Goal: Task Accomplishment & Management: Manage account settings

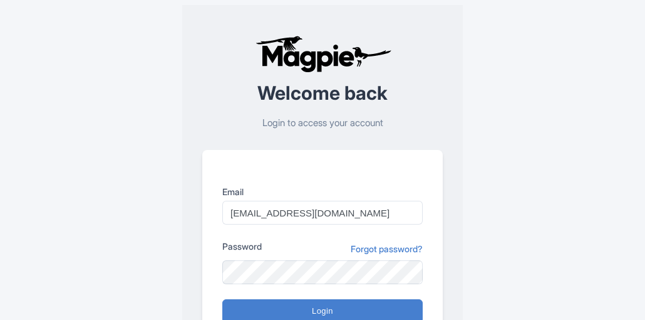
scroll to position [170, 0]
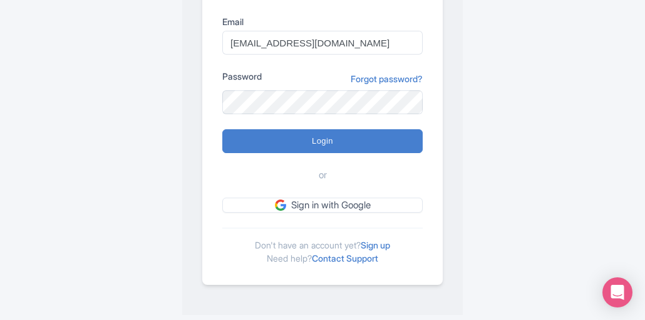
click at [206, 8] on div "Email [EMAIL_ADDRESS][DOMAIN_NAME] Password Forgot password? Login or Sign in w…" at bounding box center [322, 132] width 241 height 305
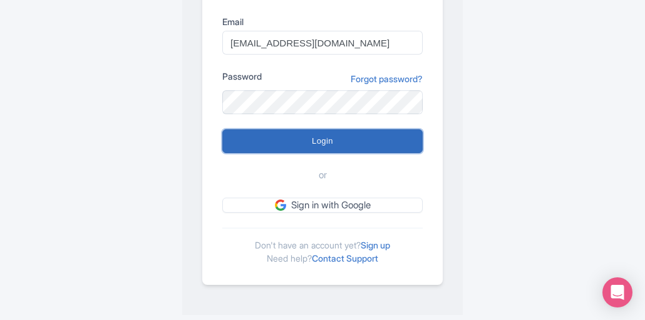
click at [256, 137] on input "Login" at bounding box center [322, 141] width 201 height 24
type input "Logging in..."
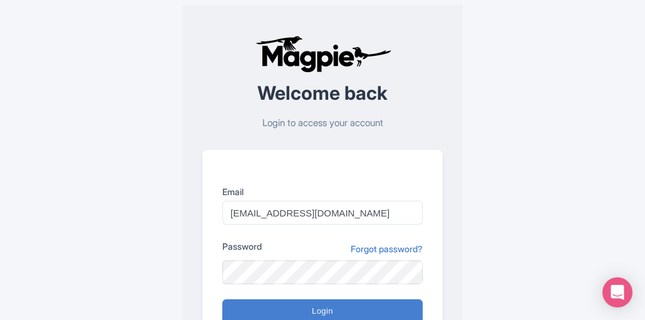
click at [471, 122] on div "Error There was an error logging in Welcome back Login to access your account E…" at bounding box center [323, 244] width 622 height 489
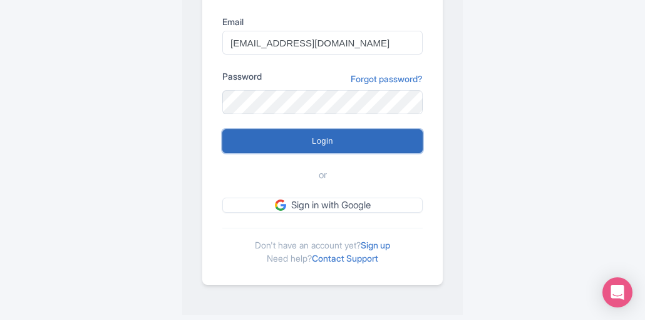
click at [324, 137] on input "Login" at bounding box center [322, 141] width 201 height 24
type input "Logging in..."
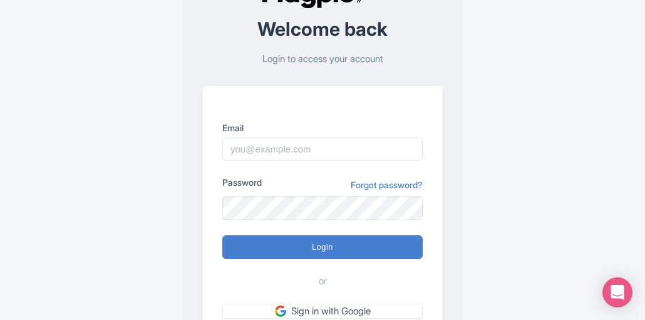
scroll to position [65, 0]
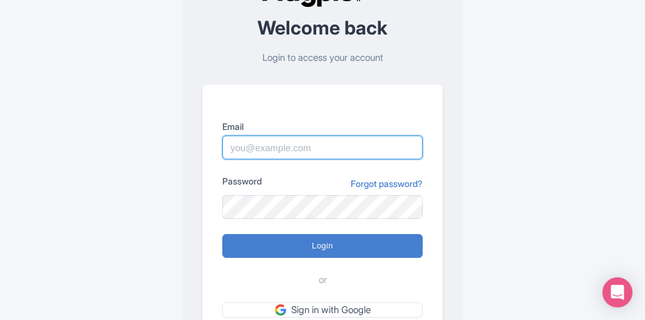
click at [360, 150] on input "Email" at bounding box center [322, 147] width 201 height 24
type input "[EMAIL_ADDRESS][DOMAIN_NAME]"
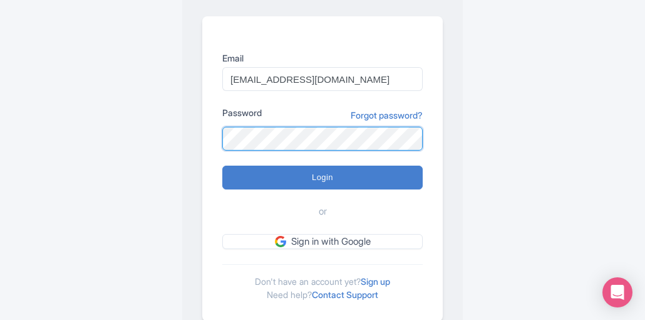
scroll to position [170, 0]
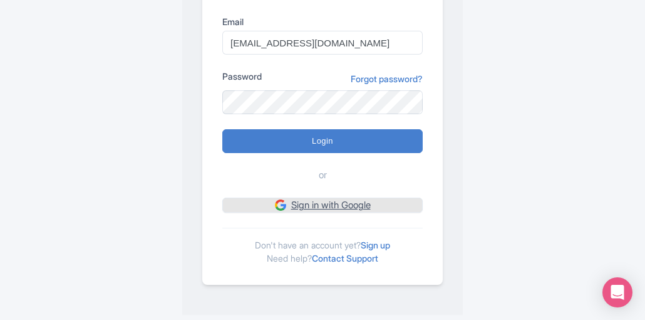
click at [338, 207] on link "Sign in with Google" at bounding box center [322, 205] width 201 height 16
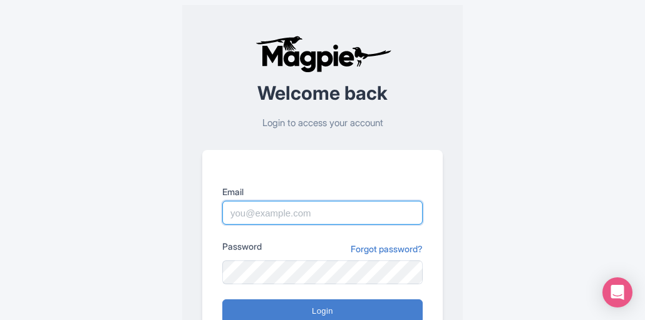
type input "[EMAIL_ADDRESS][DOMAIN_NAME]"
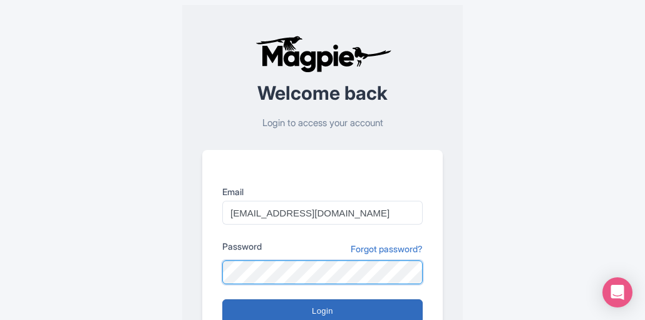
click at [315, 301] on form "Email [EMAIL_ADDRESS][DOMAIN_NAME] Password Forgot password? Login or Sign in w…" at bounding box center [322, 283] width 201 height 197
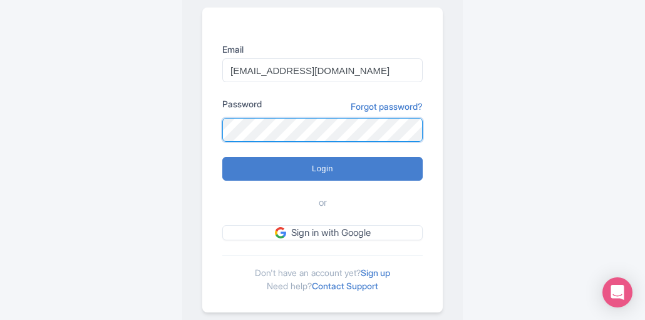
scroll to position [143, 0]
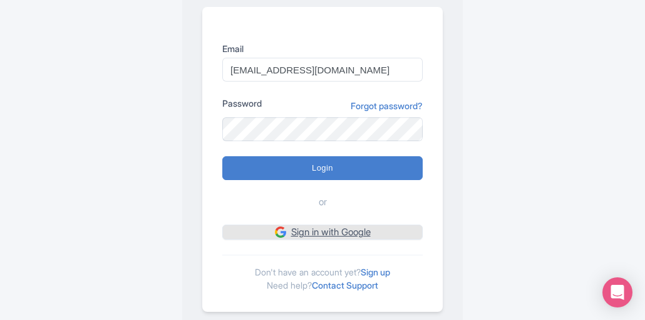
click at [350, 232] on link "Sign in with Google" at bounding box center [322, 232] width 201 height 16
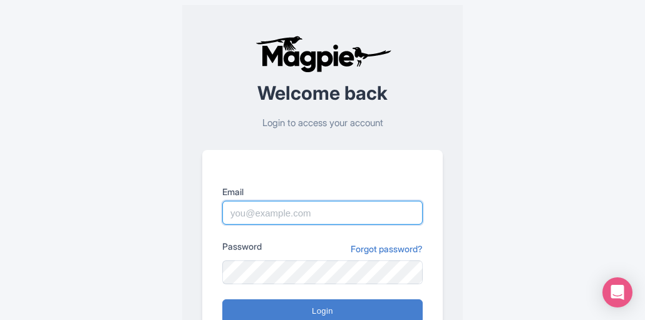
type input "[EMAIL_ADDRESS][DOMAIN_NAME]"
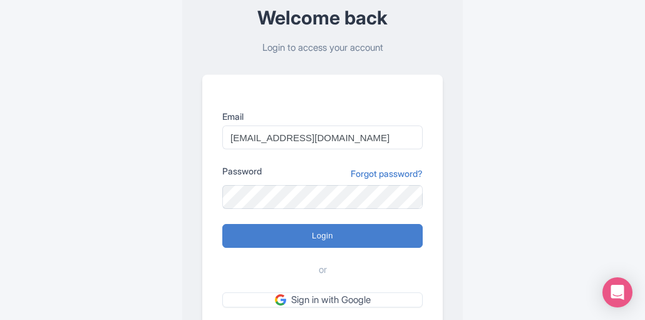
scroll to position [81, 0]
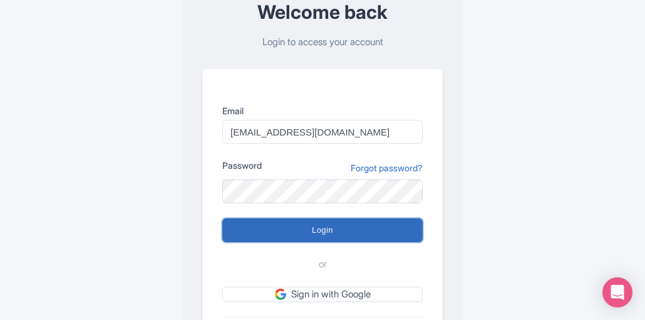
click at [325, 230] on input "Login" at bounding box center [322, 230] width 201 height 24
type input "Logging in..."
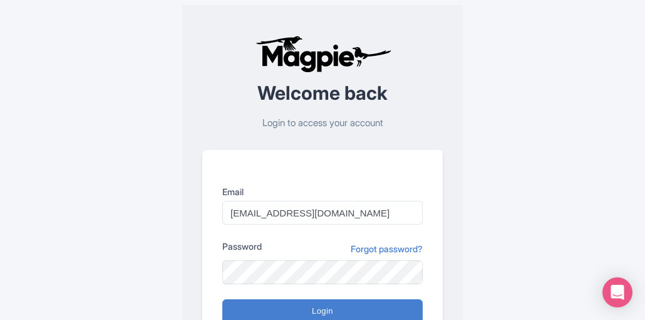
click at [325, 230] on form "Email mail@yellowstonesafaitours.com.com Password Forgot password? Login or Sig…" at bounding box center [322, 283] width 201 height 197
